Goal: Task Accomplishment & Management: Use online tool/utility

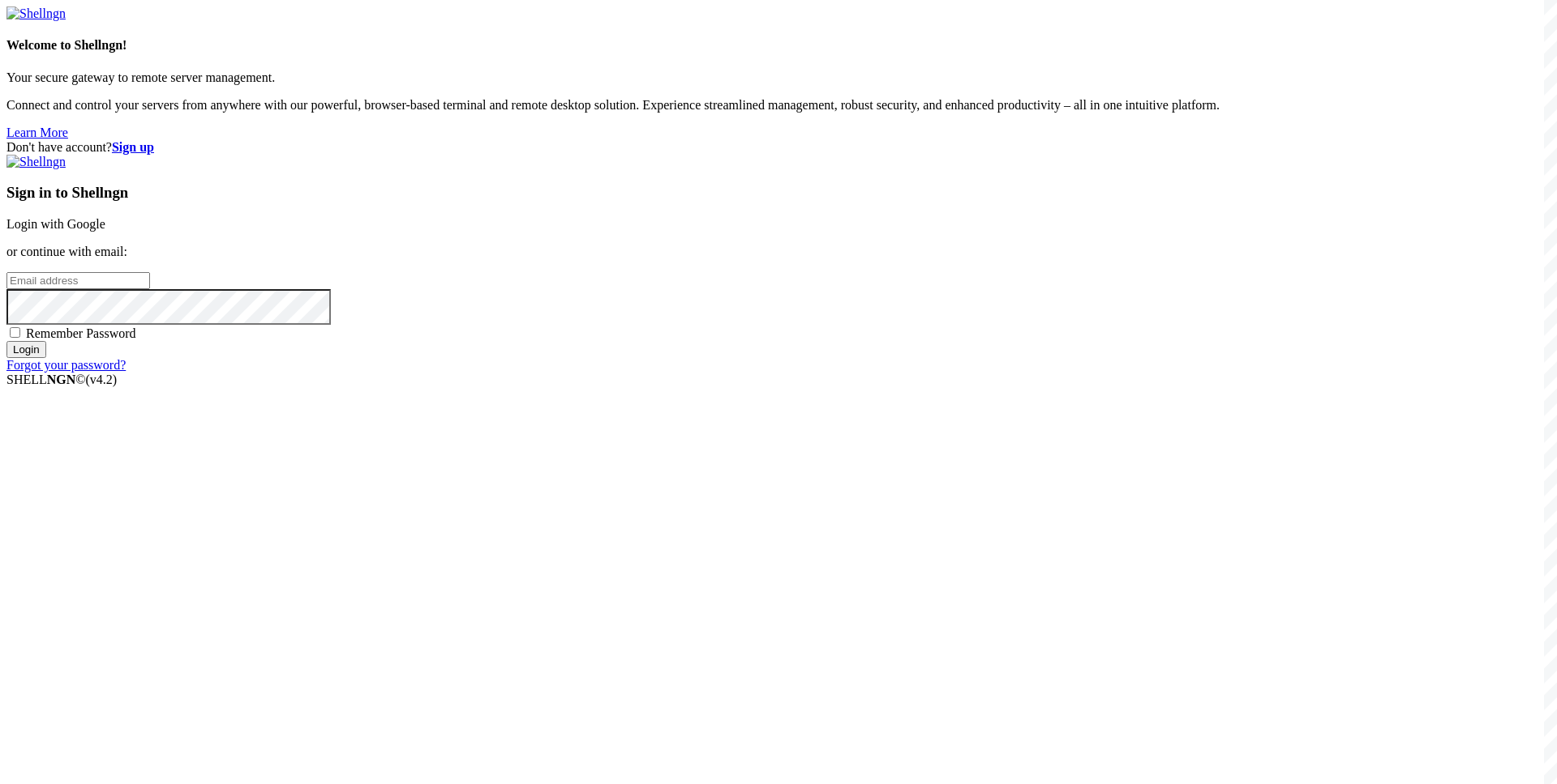
click at [150, 289] on input "email" at bounding box center [78, 280] width 143 height 17
paste input "[EMAIL_ADDRESS][DOMAIN_NAME]"
type input "[EMAIL_ADDRESS][DOMAIN_NAME]"
click at [136, 341] on span "Remember Password" at bounding box center [81, 334] width 111 height 14
click at [21, 338] on input "Remember Password" at bounding box center [15, 333] width 11 height 11
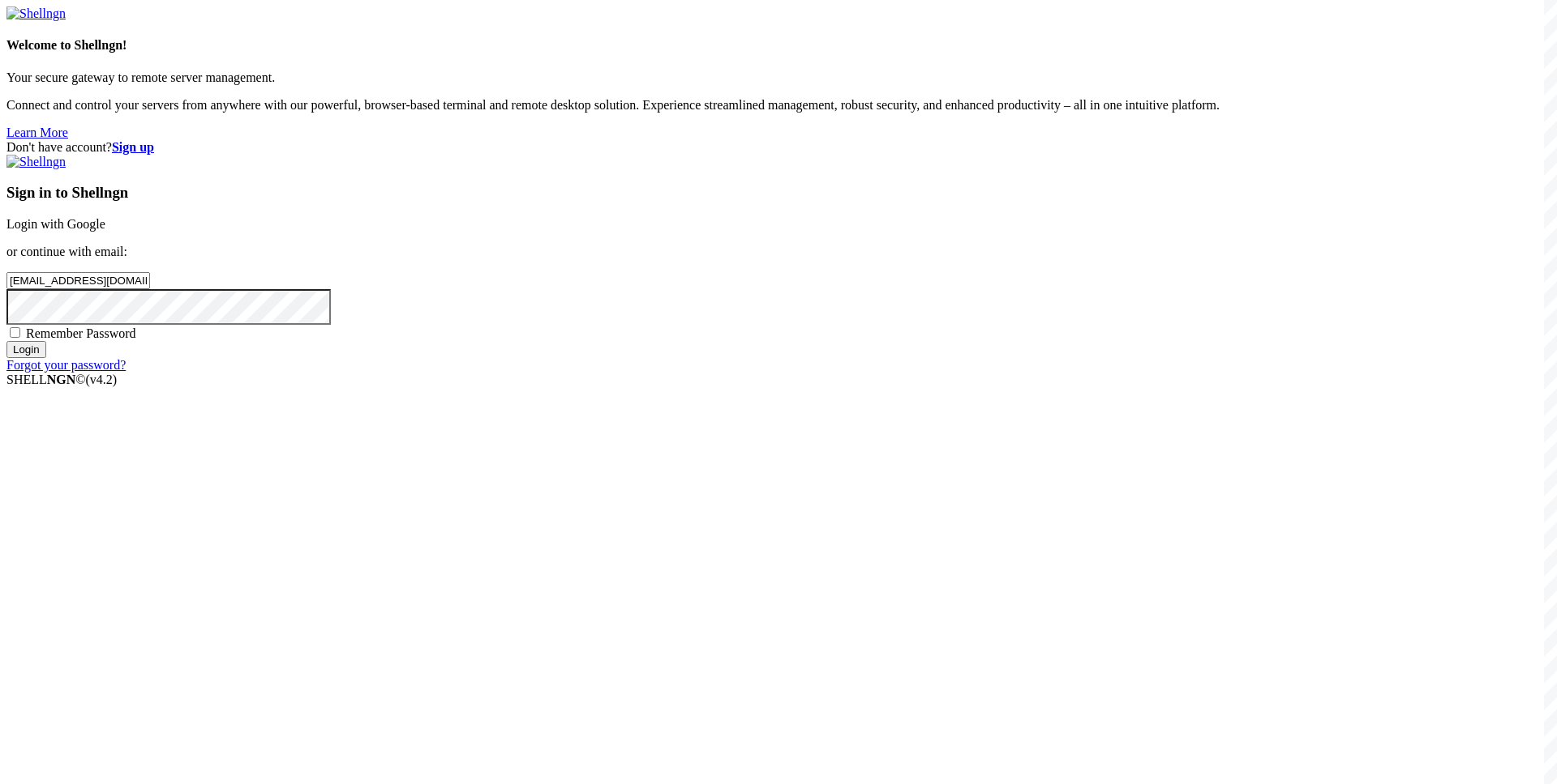
checkbox input "true"
click at [46, 358] on input "Login" at bounding box center [27, 349] width 40 height 17
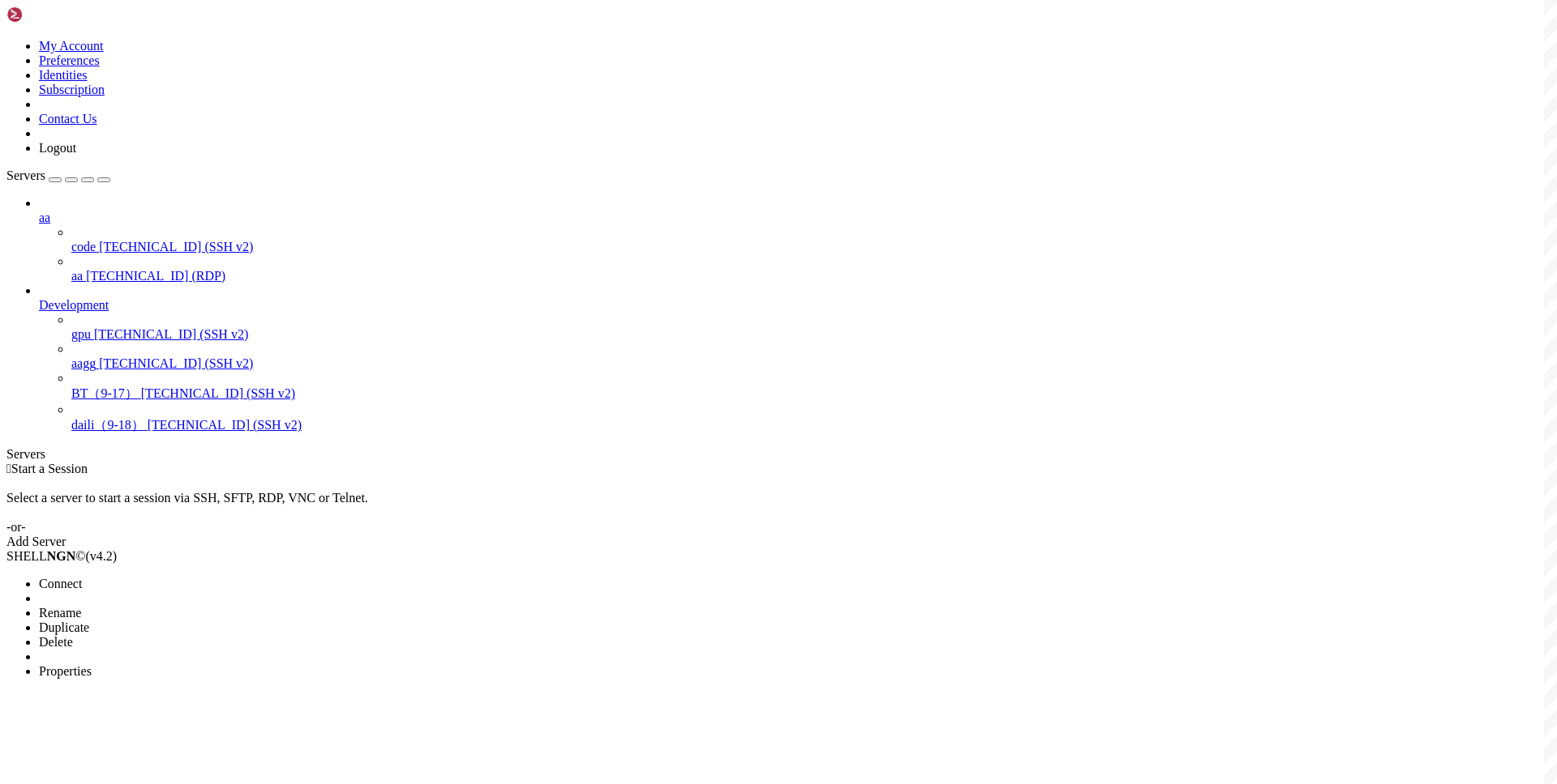
click at [164, 577] on li "Connect" at bounding box center [112, 584] width 147 height 15
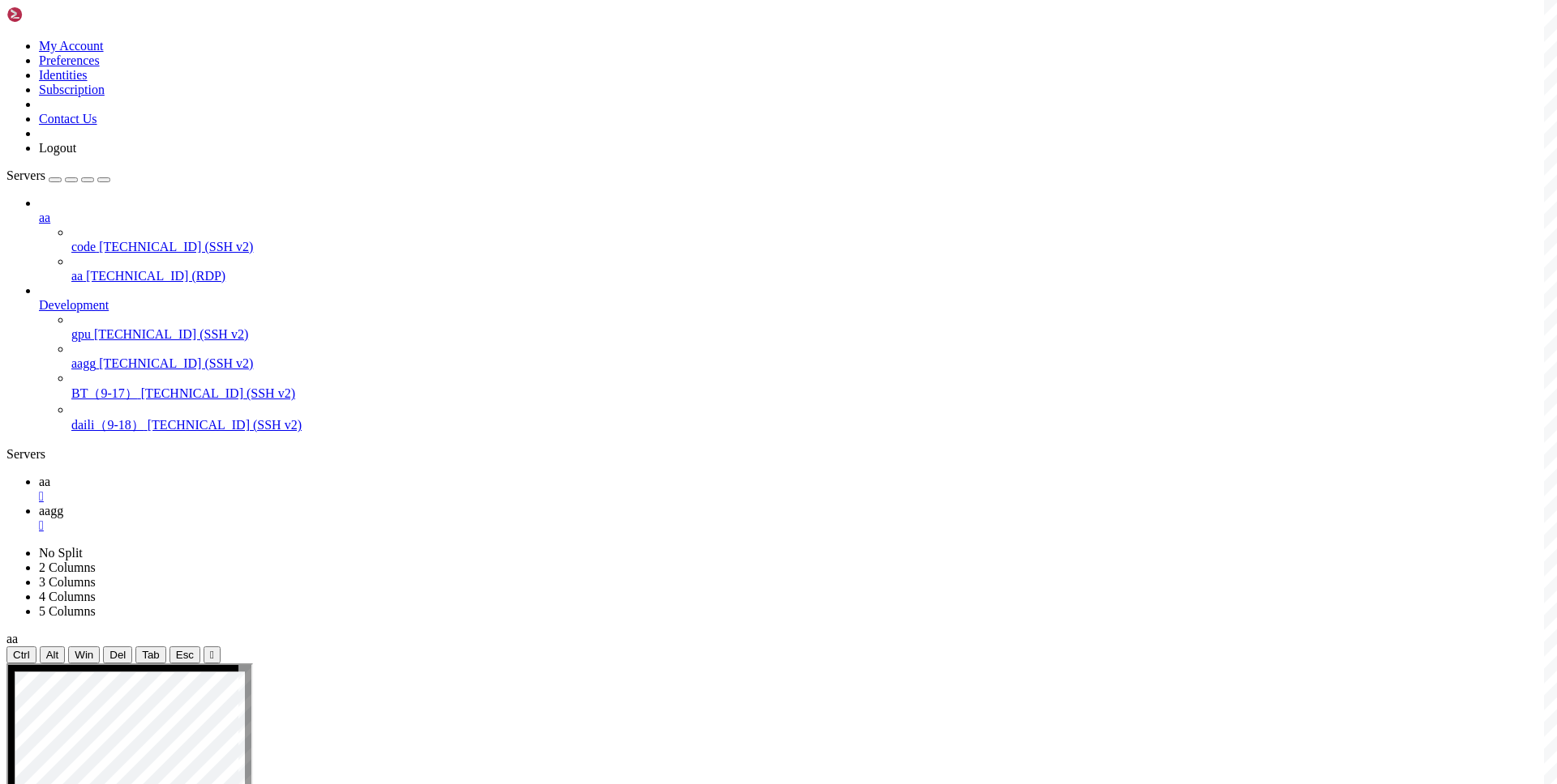
click at [221, 475] on link "aa " at bounding box center [794, 490] width 1512 height 30
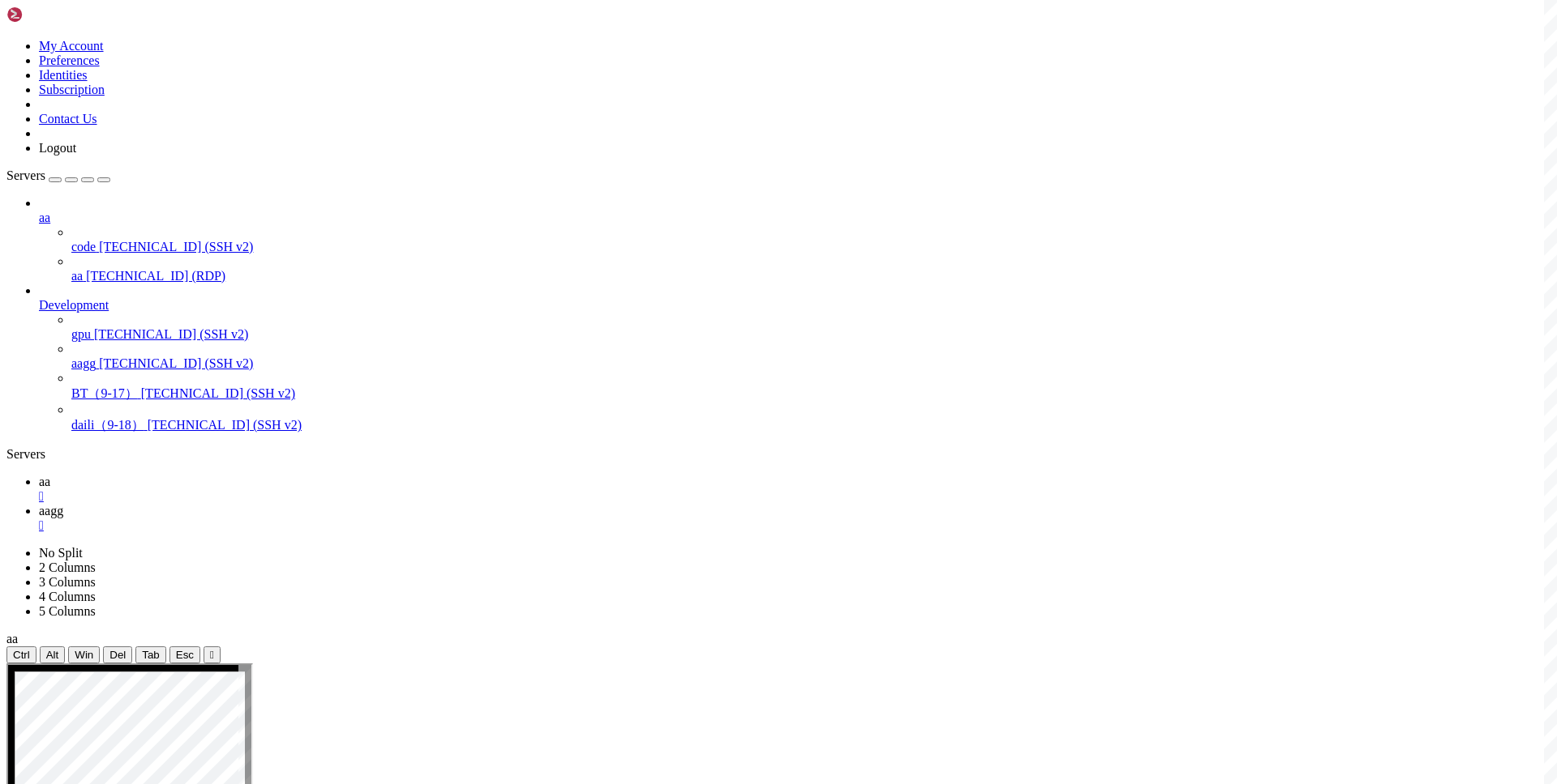
click at [309, 504] on link "aagg " at bounding box center [794, 518] width 1512 height 30
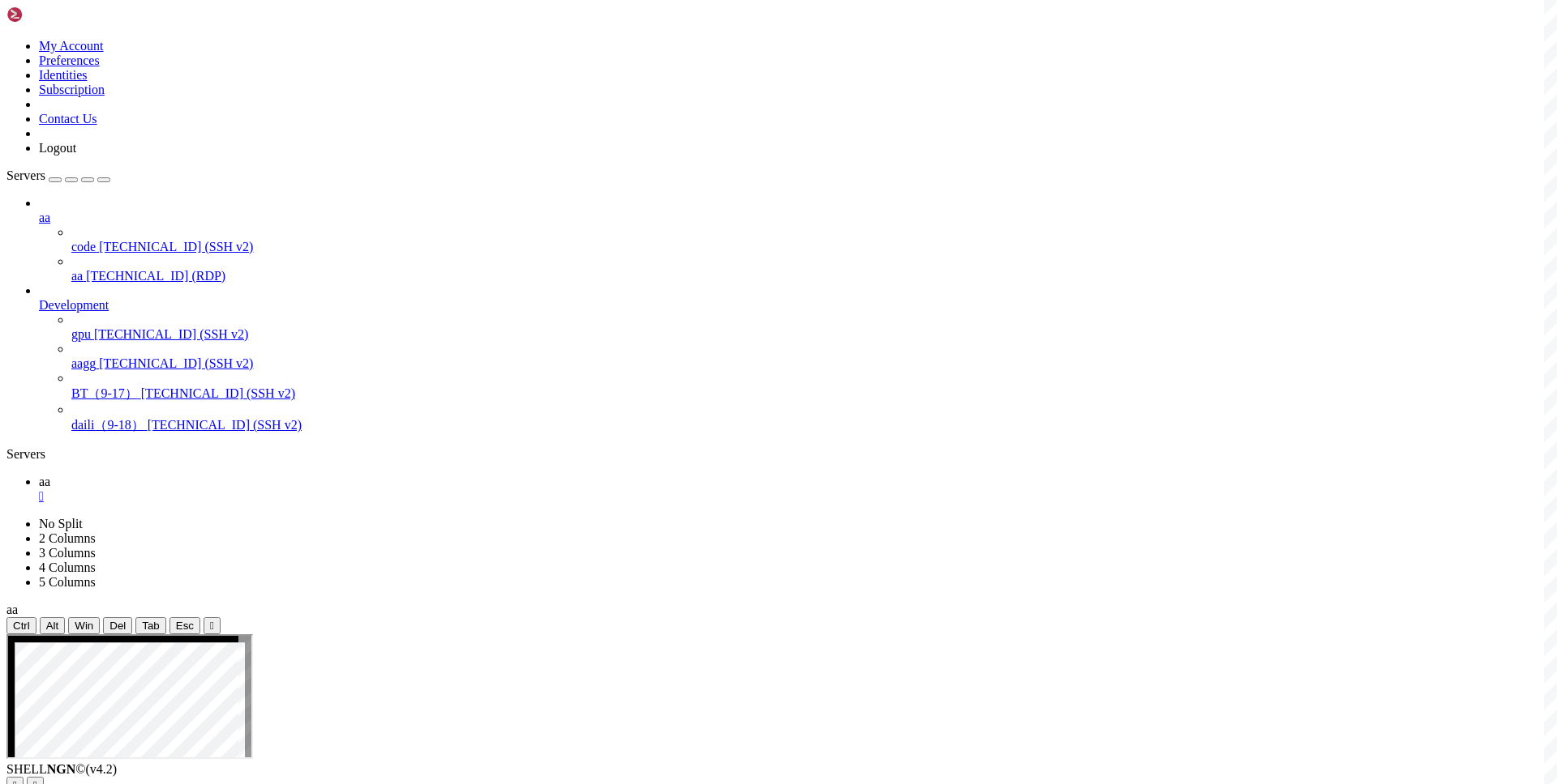
click at [71, 434] on div "aa code [TECHNICAL_ID] (SSH v2) aa [TECHNICAL_ID] (RDP) Development gpu [TECHNI…" at bounding box center [778, 315] width 1544 height 238
